Goal: Information Seeking & Learning: Learn about a topic

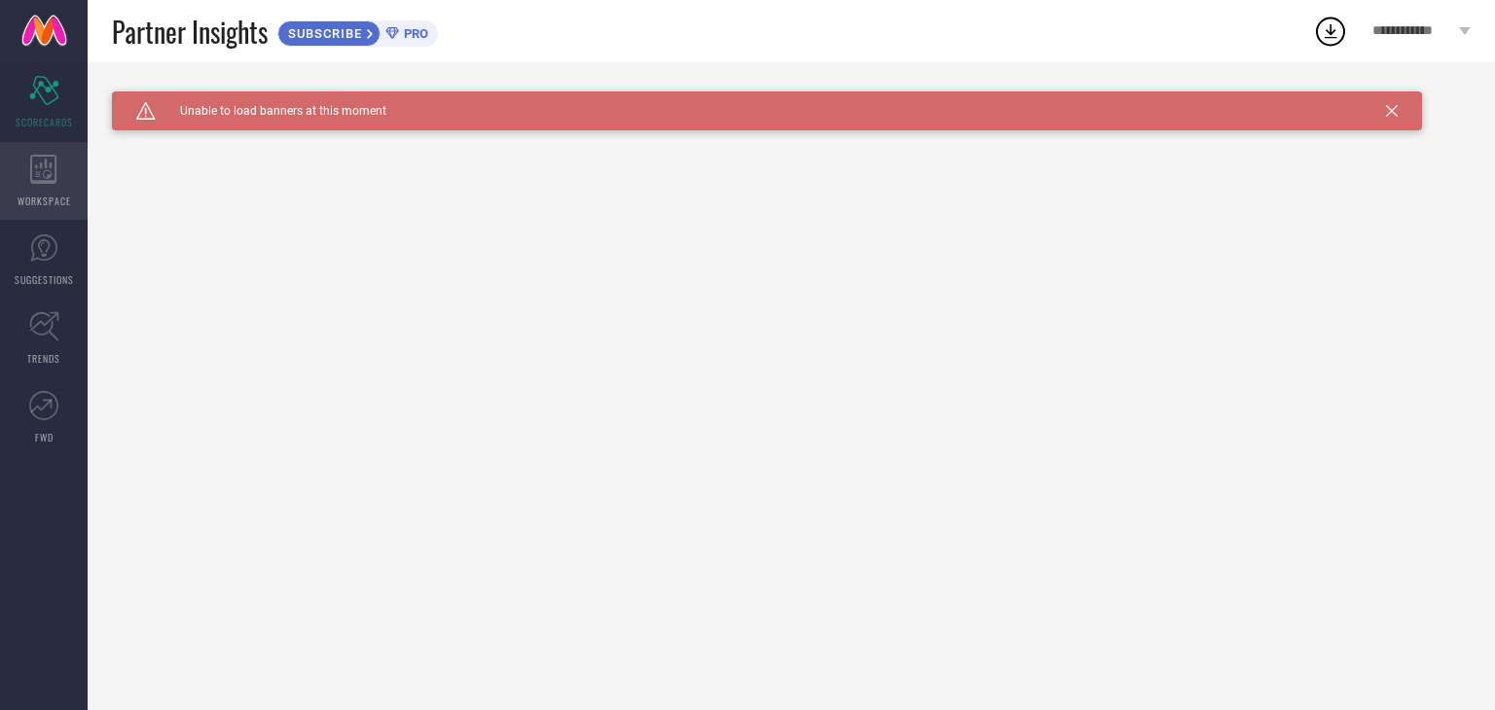
click at [70, 193] on div "WORKSPACE" at bounding box center [44, 181] width 88 height 78
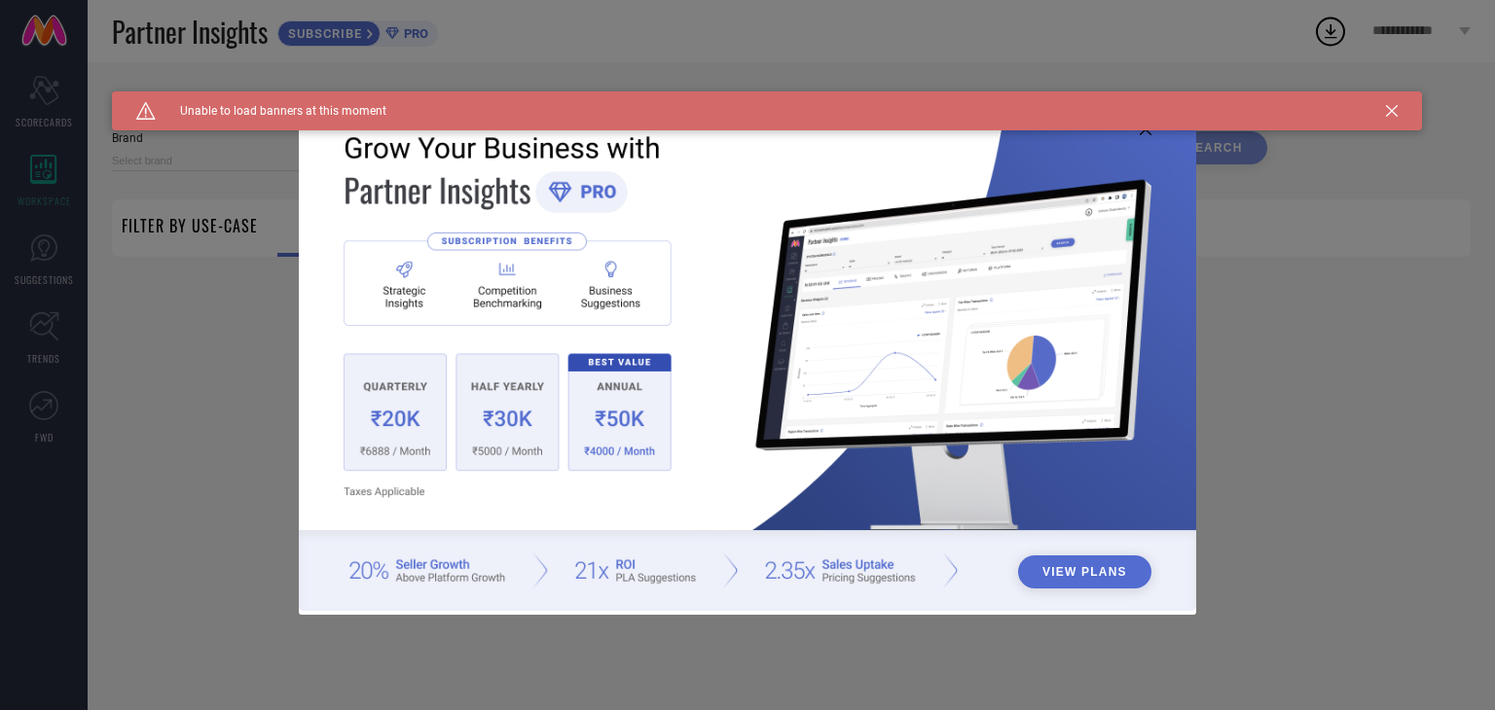
type input "1 STOP FASHION"
type input "All"
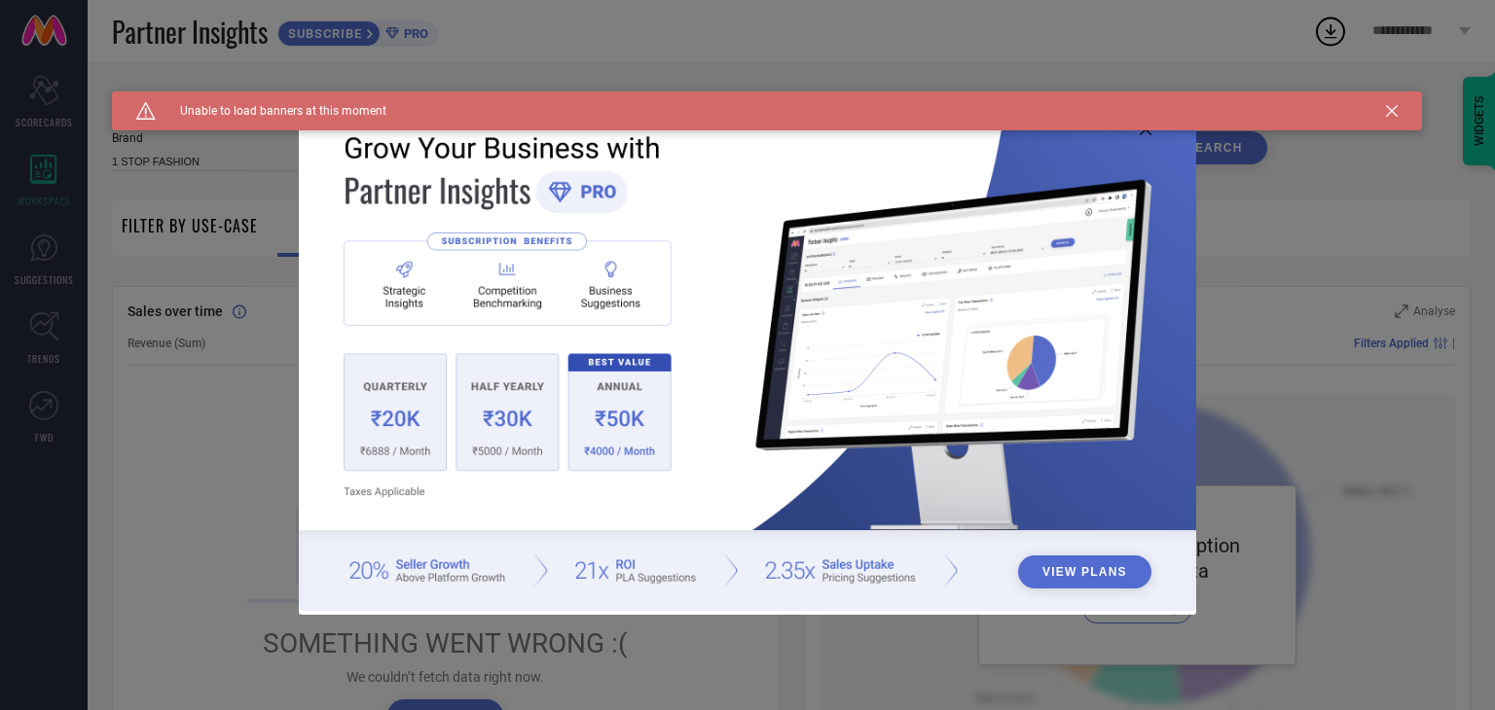
click at [1390, 110] on icon at bounding box center [1392, 111] width 12 height 12
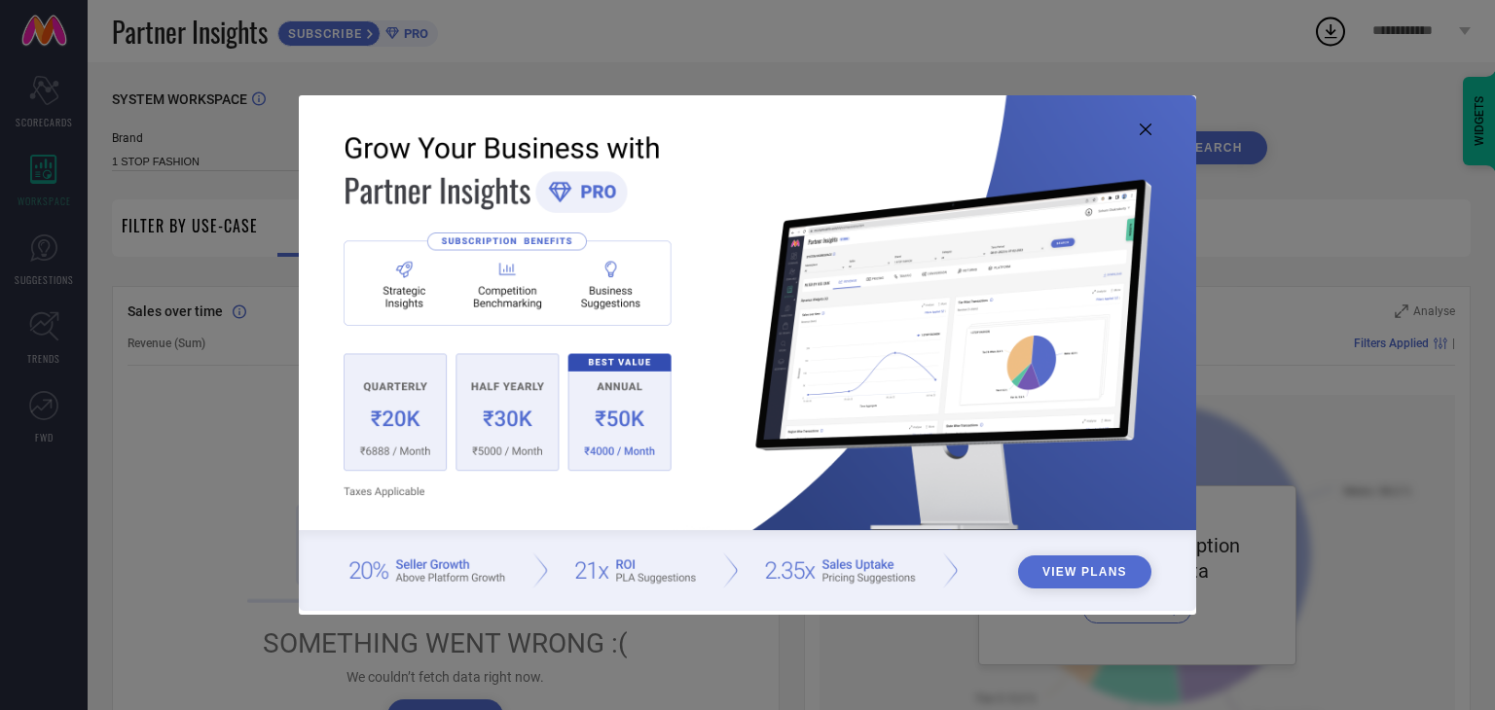
drag, startPoint x: 1166, startPoint y: 137, endPoint x: 1151, endPoint y: 131, distance: 15.7
click at [1164, 137] on img at bounding box center [747, 353] width 897 height 516
click at [1149, 130] on icon at bounding box center [1146, 130] width 12 height 12
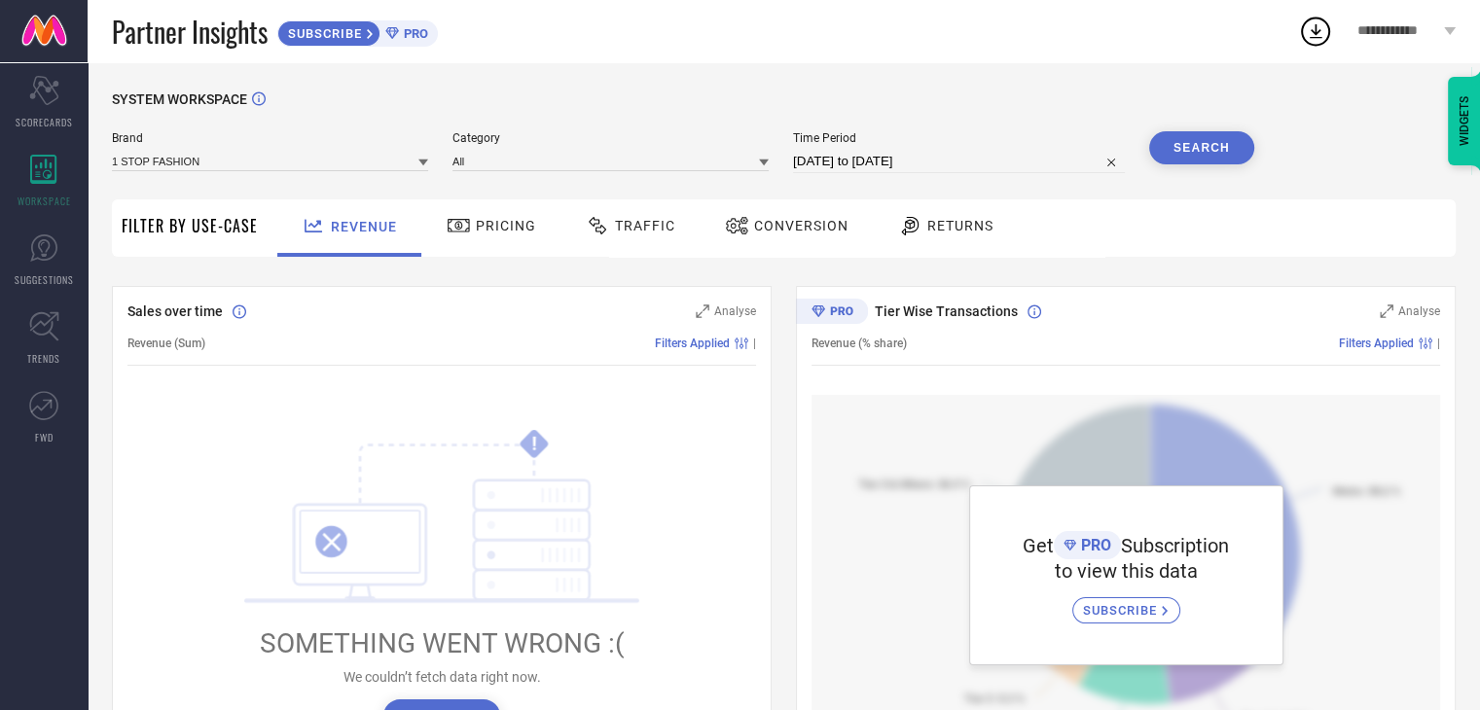
click at [511, 222] on span "Pricing" at bounding box center [506, 226] width 60 height 16
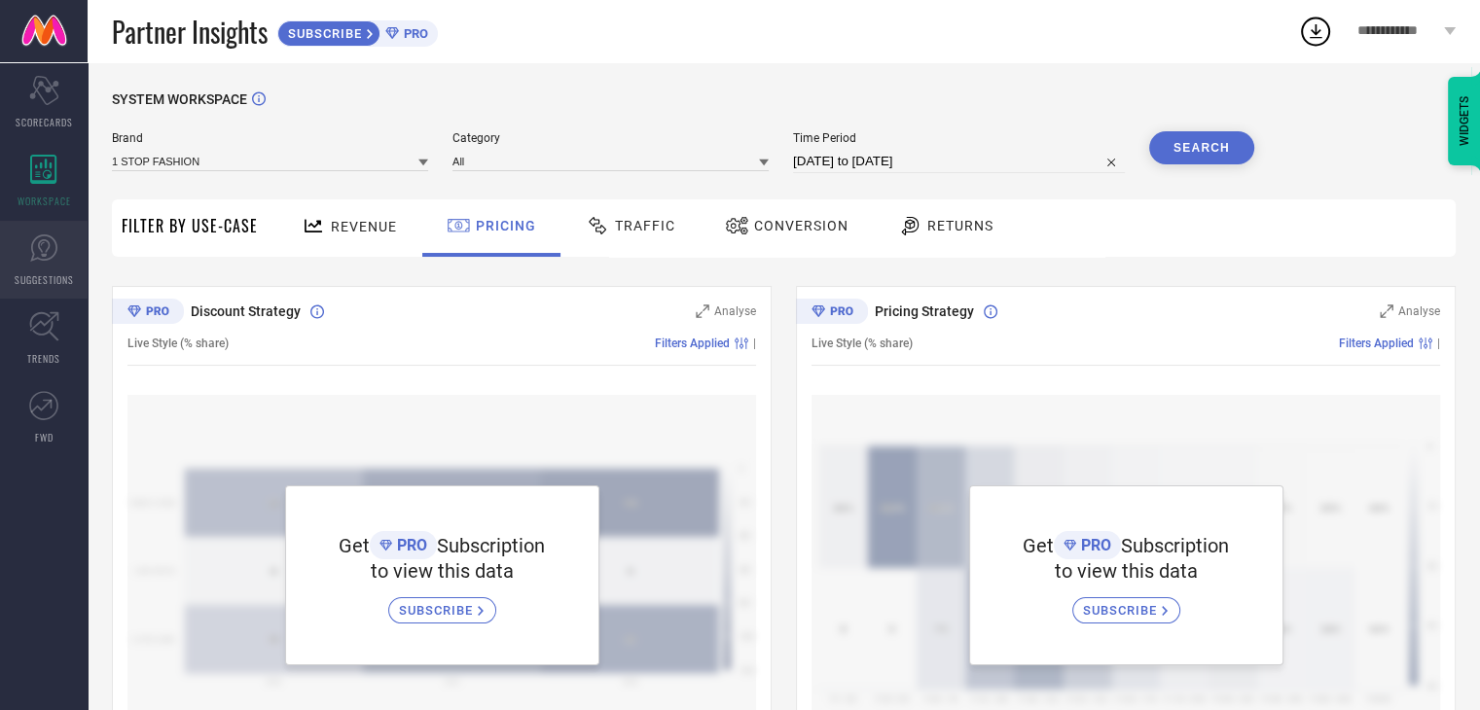
click at [35, 261] on icon at bounding box center [43, 248] width 29 height 29
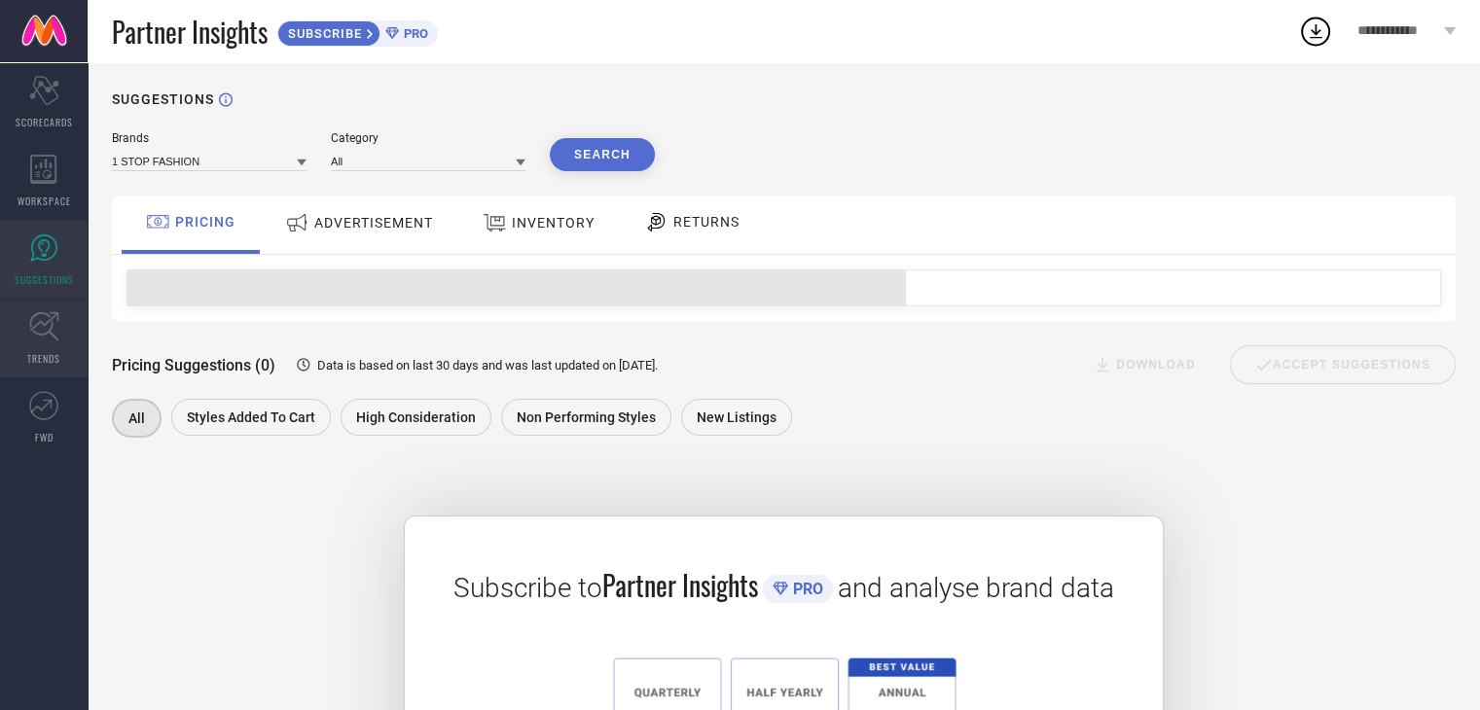
click at [54, 344] on link "TRENDS" at bounding box center [44, 339] width 88 height 78
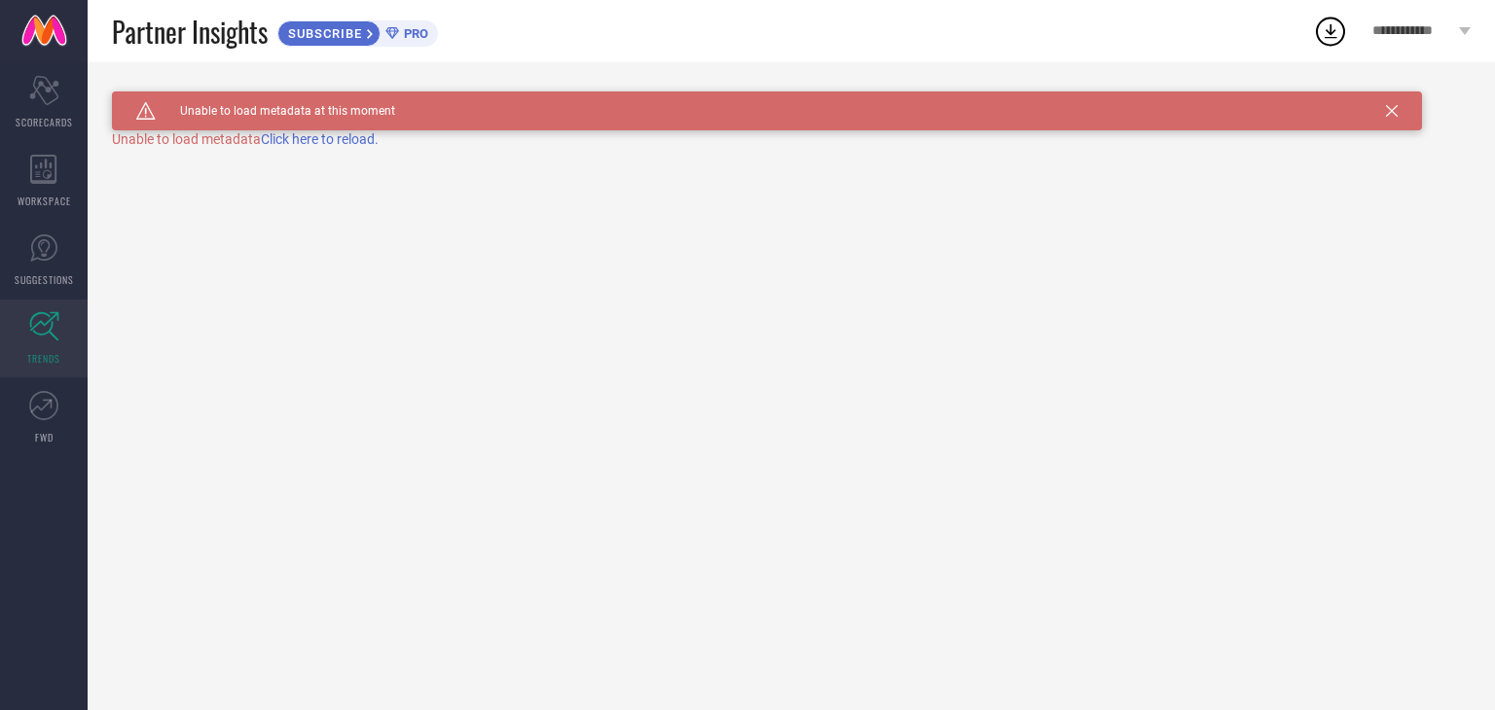
drag, startPoint x: 28, startPoint y: 425, endPoint x: 144, endPoint y: 405, distance: 117.6
click at [29, 425] on link "FWD" at bounding box center [44, 418] width 88 height 78
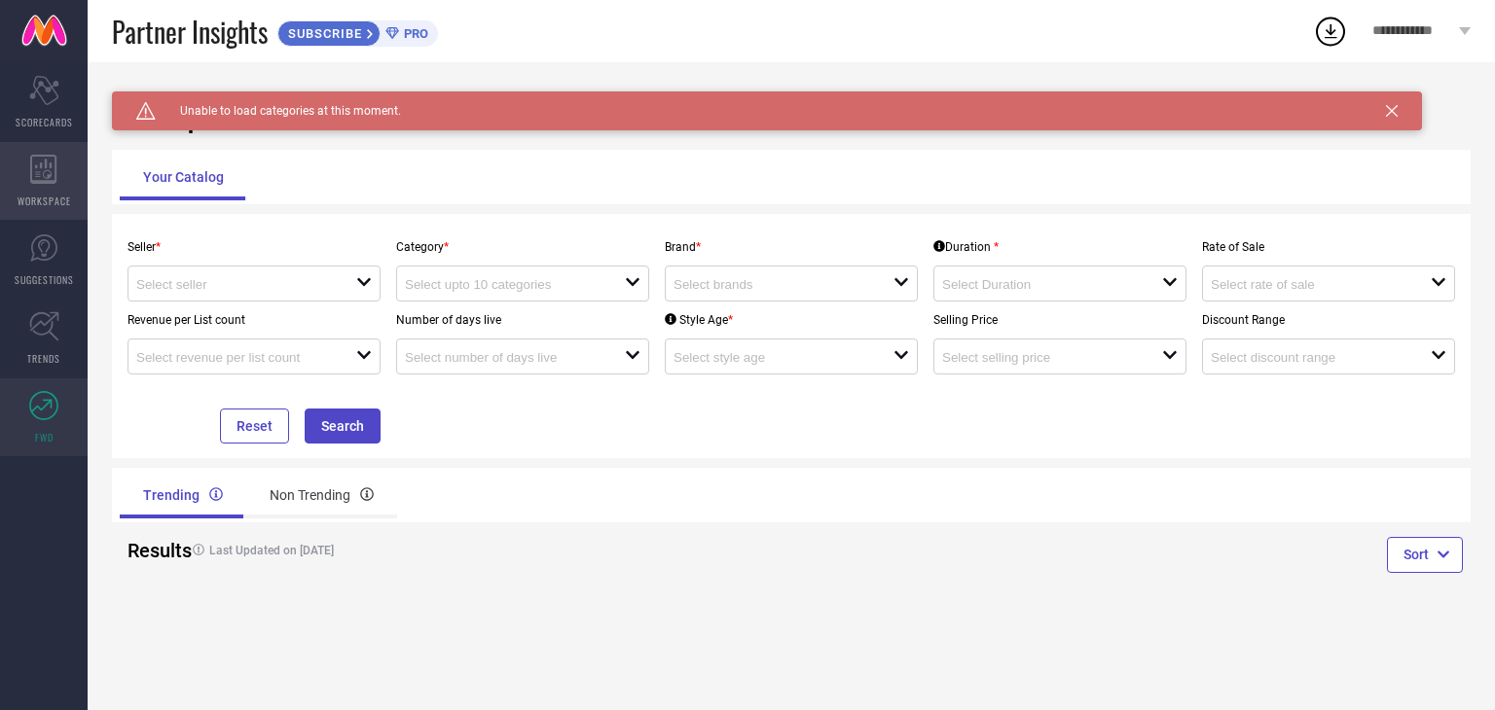
click at [33, 149] on div "WORKSPACE" at bounding box center [44, 181] width 88 height 78
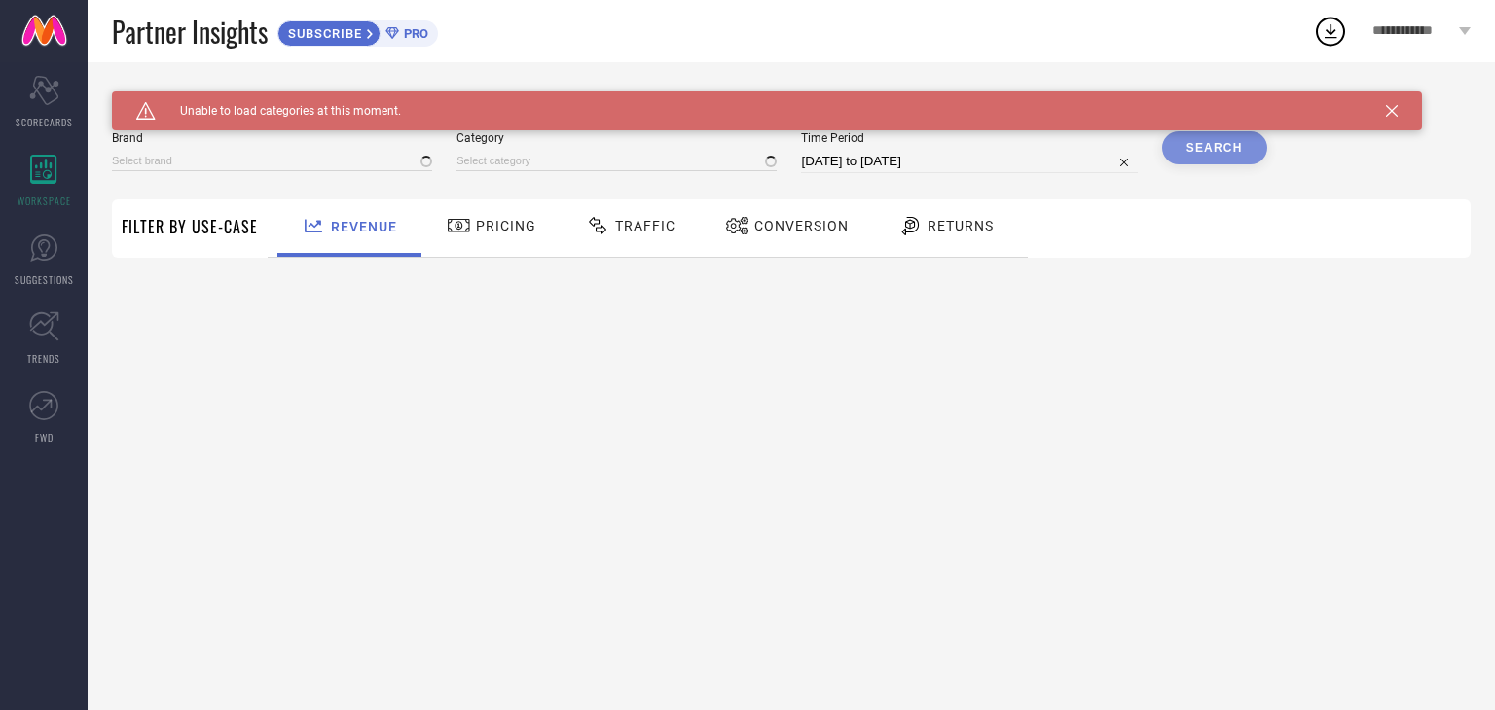
type input "1 STOP FASHION"
type input "All"
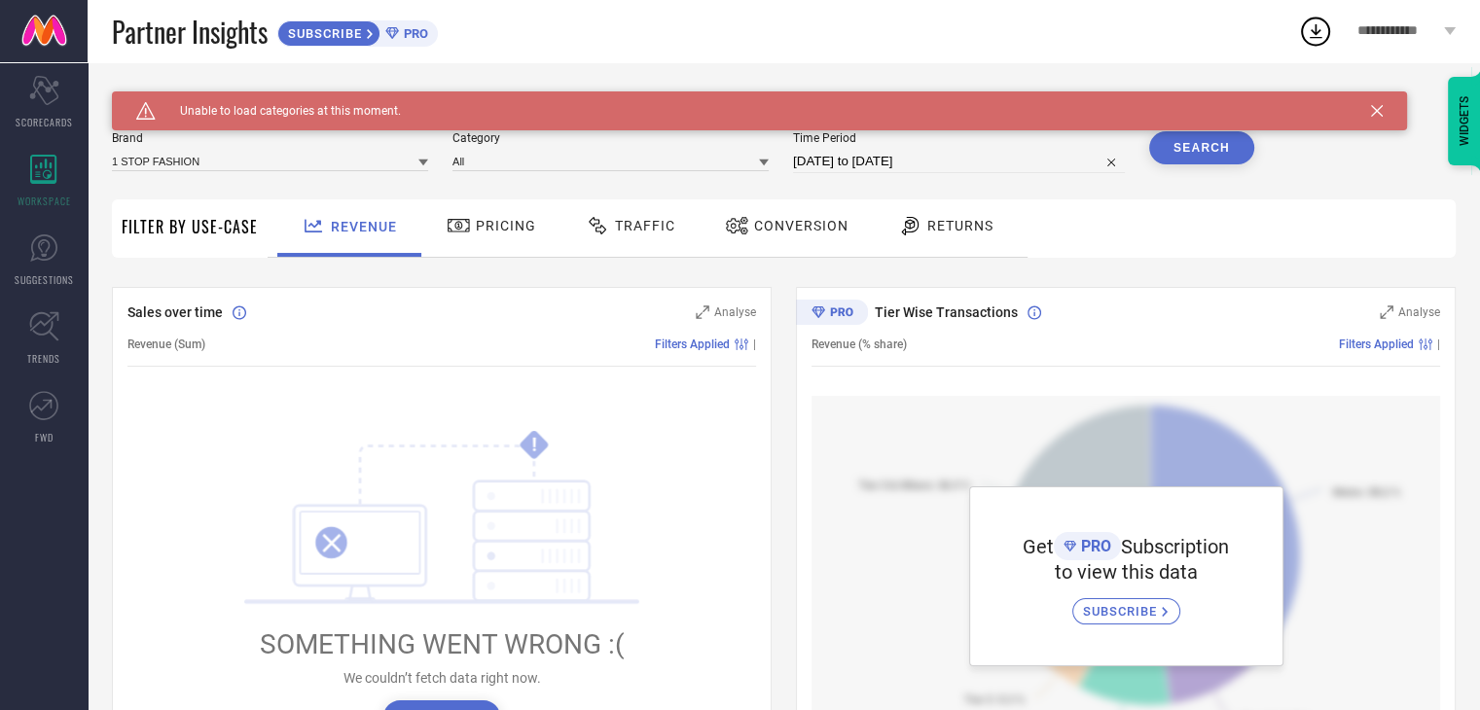
scroll to position [292, 0]
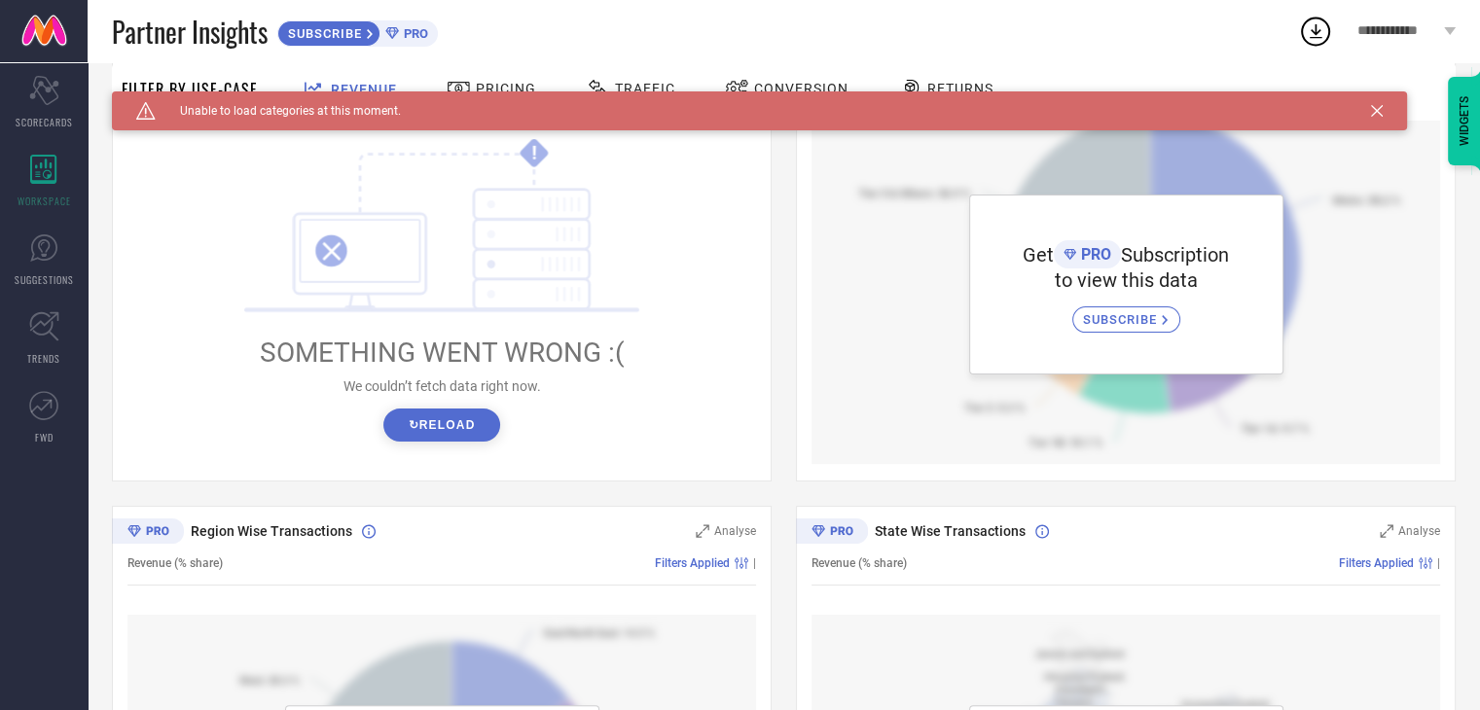
click at [432, 419] on button "↻ Reload" at bounding box center [441, 425] width 116 height 33
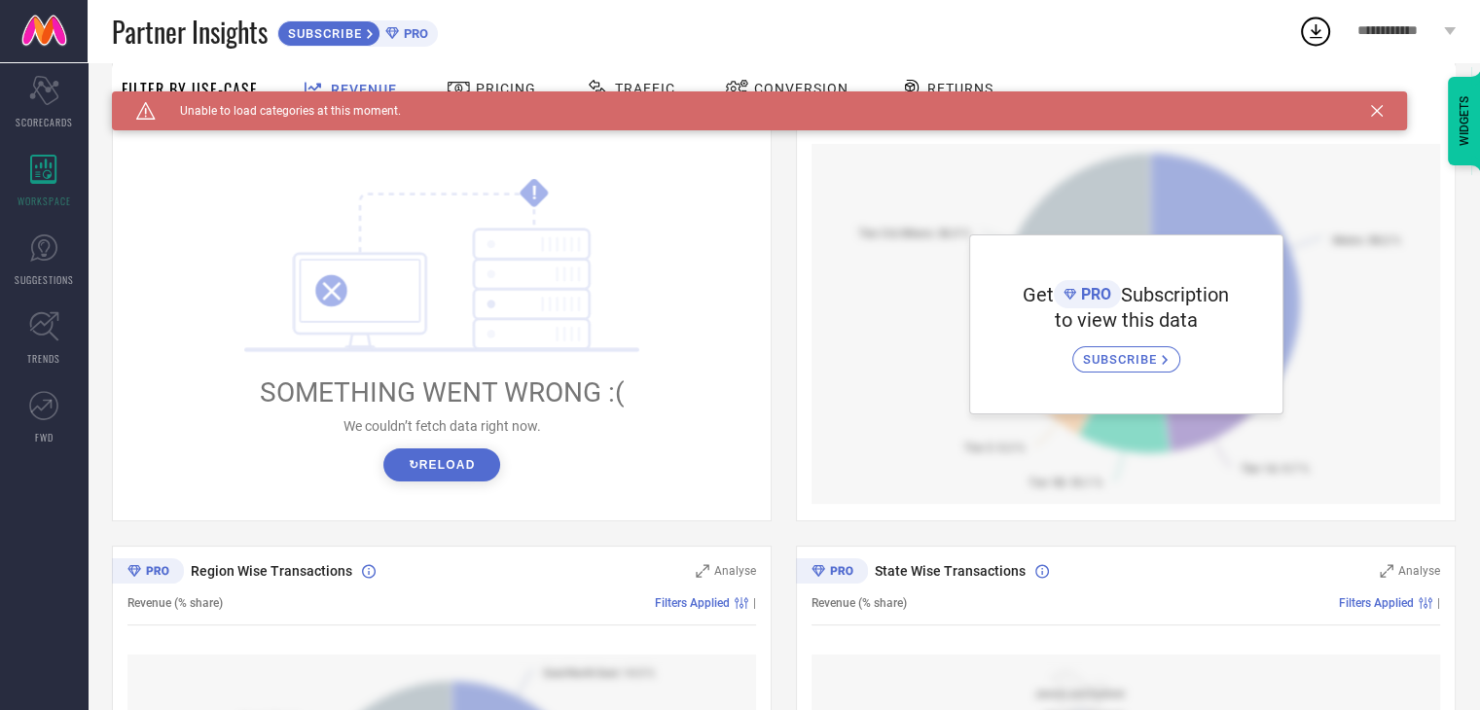
scroll to position [0, 0]
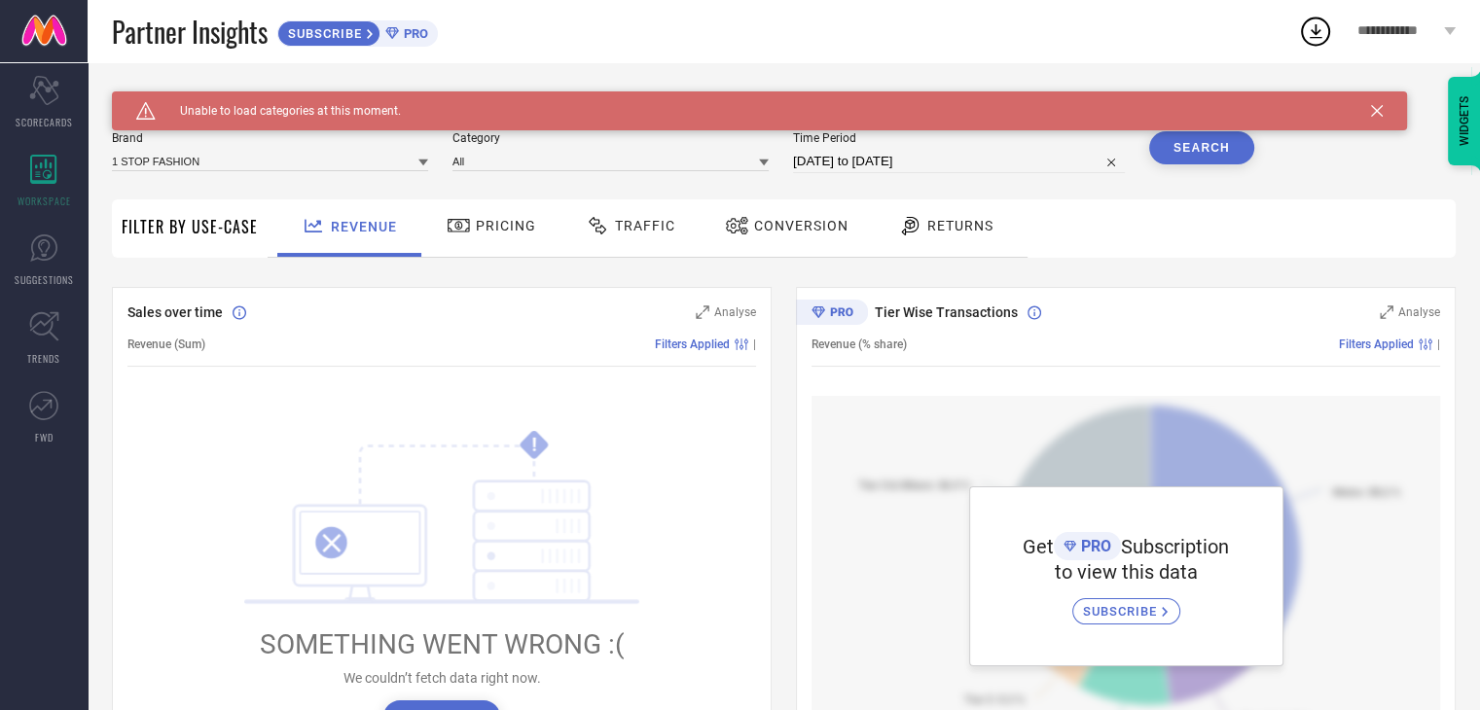
click at [498, 211] on div "Pricing" at bounding box center [491, 225] width 99 height 33
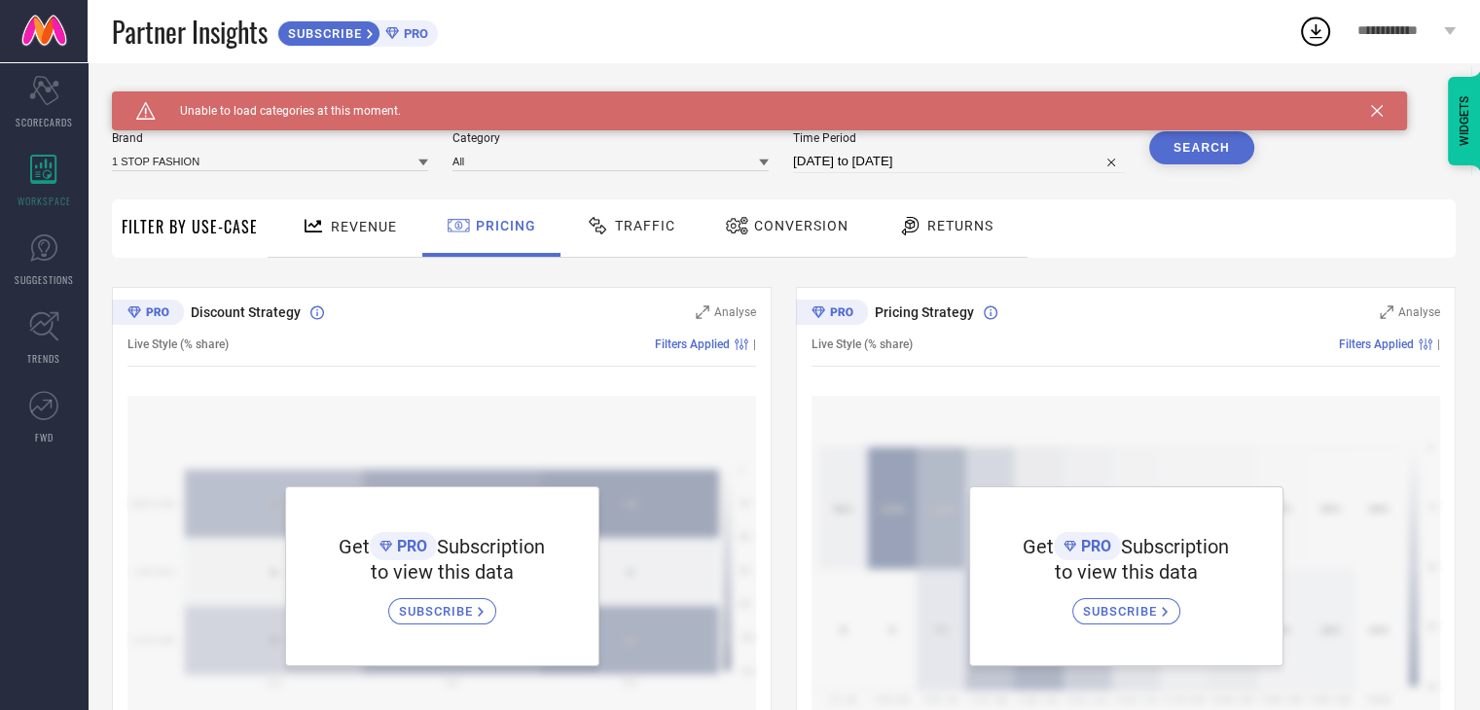
click at [658, 215] on div "Traffic" at bounding box center [630, 225] width 99 height 33
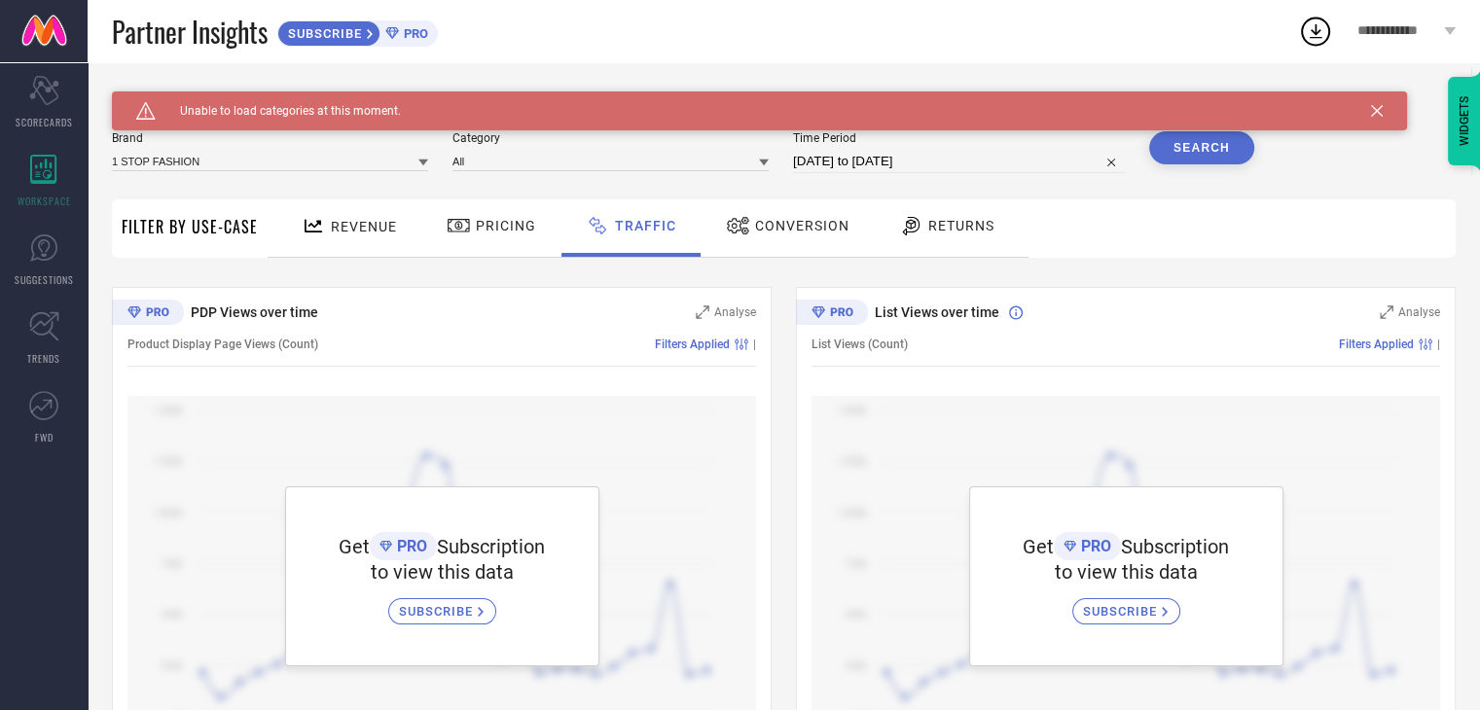
click at [1113, 606] on span "SUBSCRIBE" at bounding box center [1122, 611] width 79 height 15
